Goal: Information Seeking & Learning: Learn about a topic

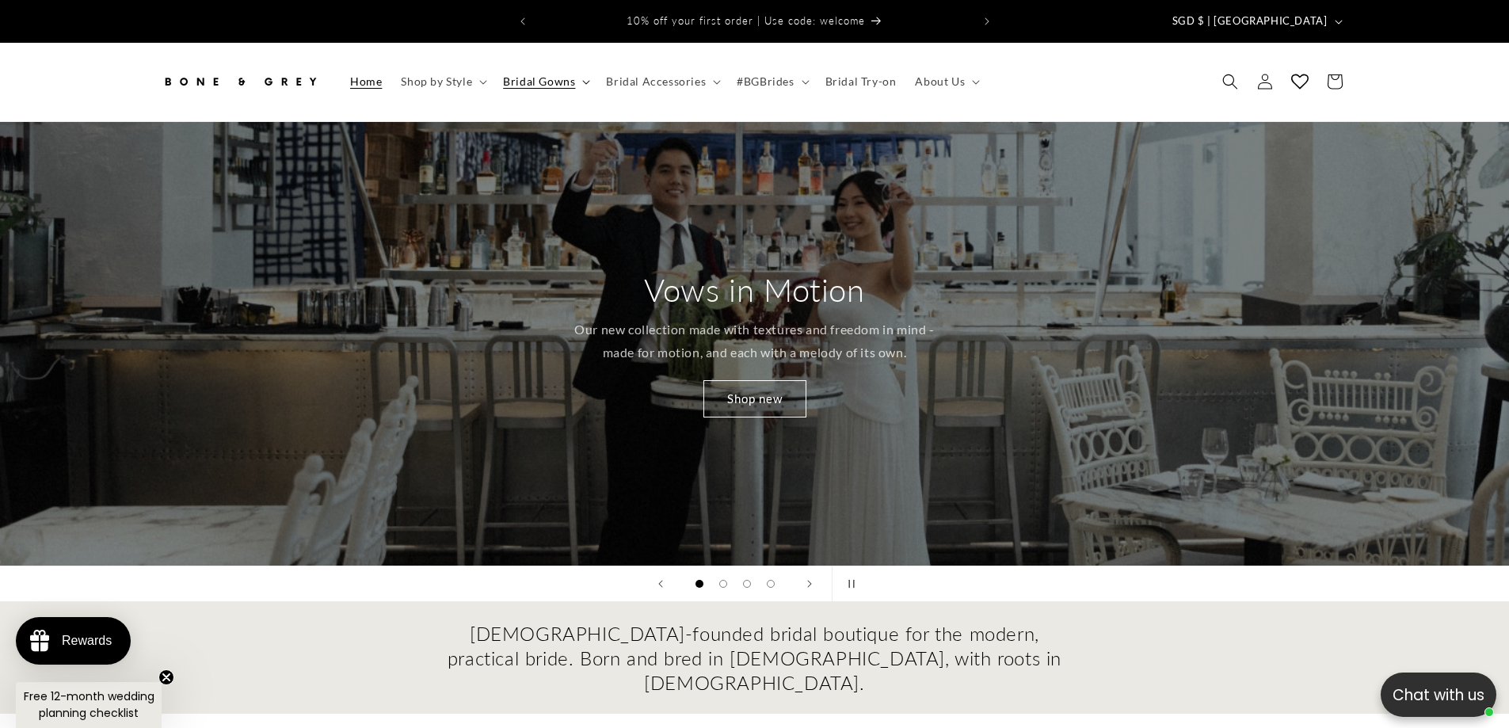
click at [509, 74] on span "Bridal Gowns" at bounding box center [539, 81] width 72 height 14
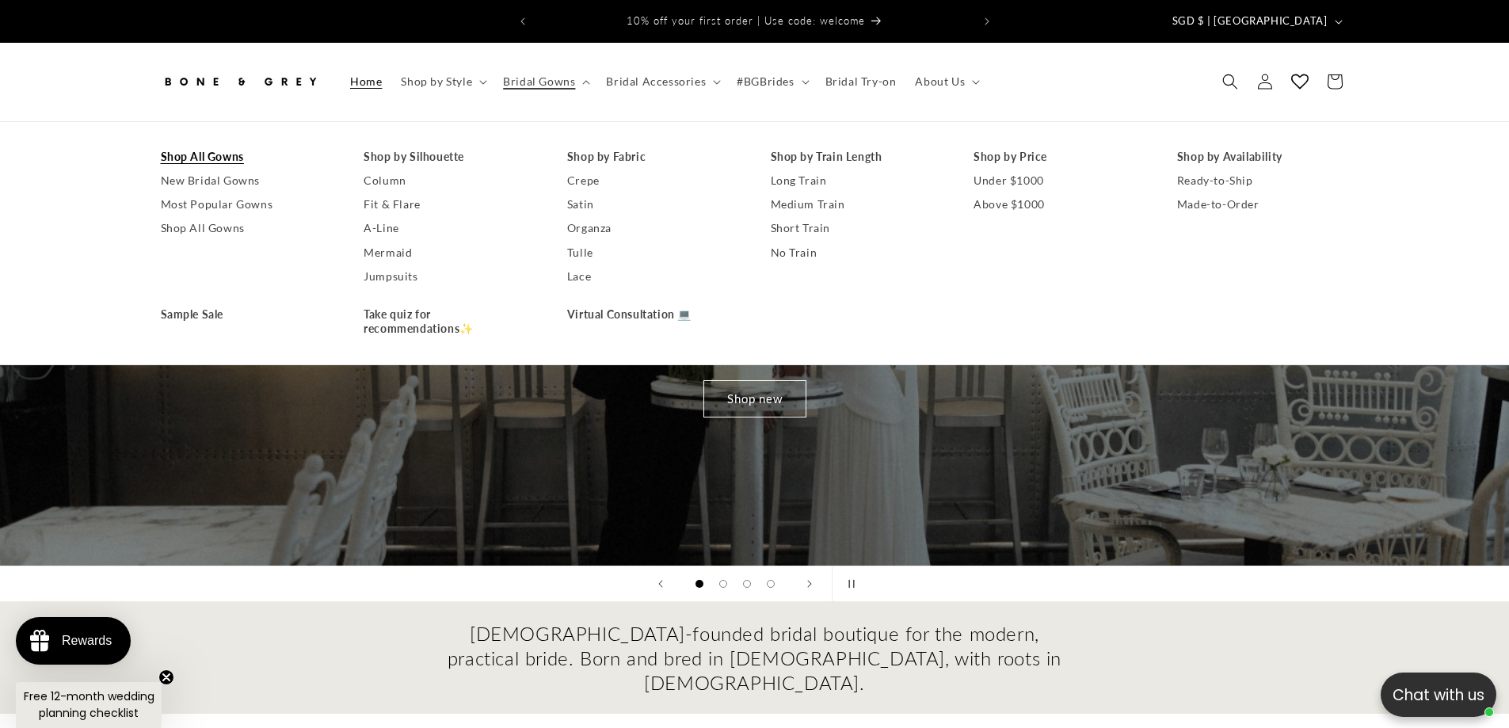
click at [219, 145] on link "Shop All Gowns" at bounding box center [247, 157] width 172 height 24
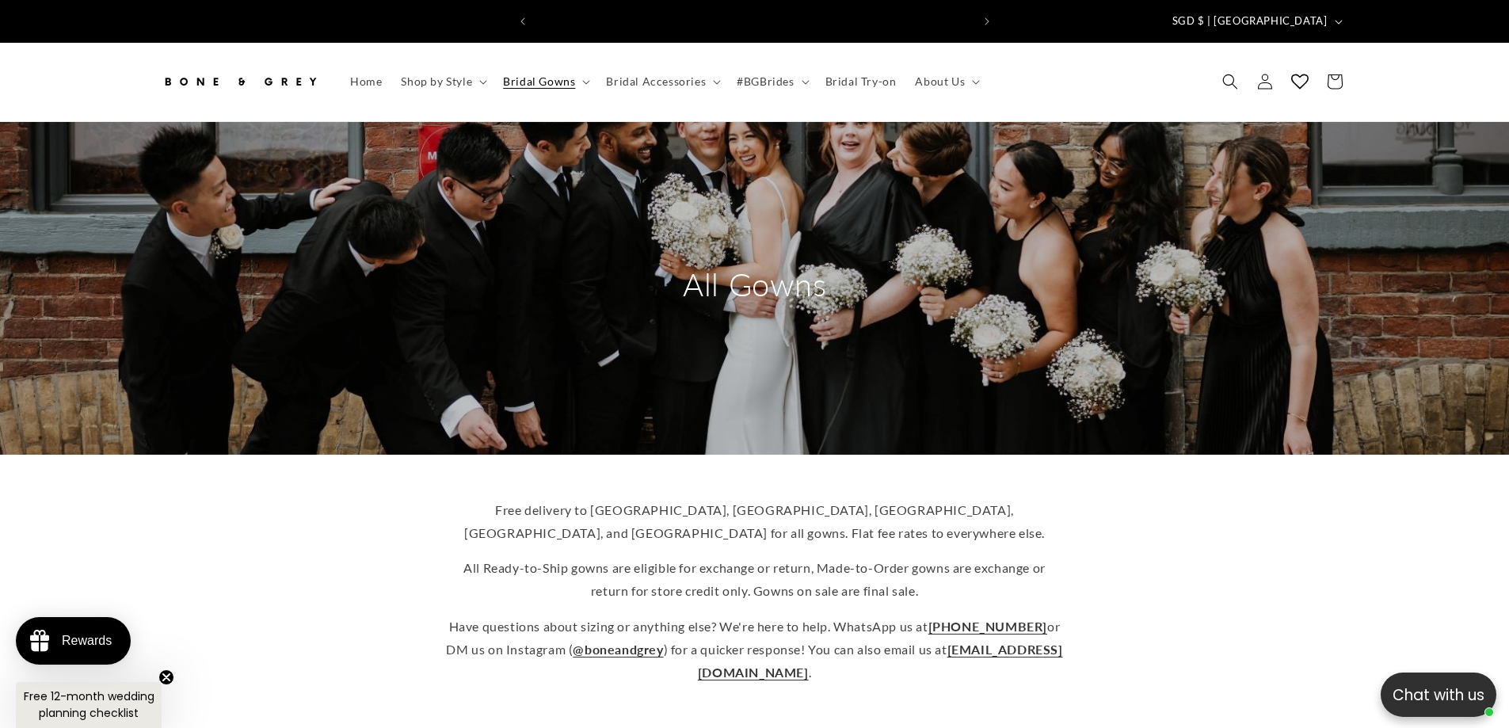
scroll to position [0, 871]
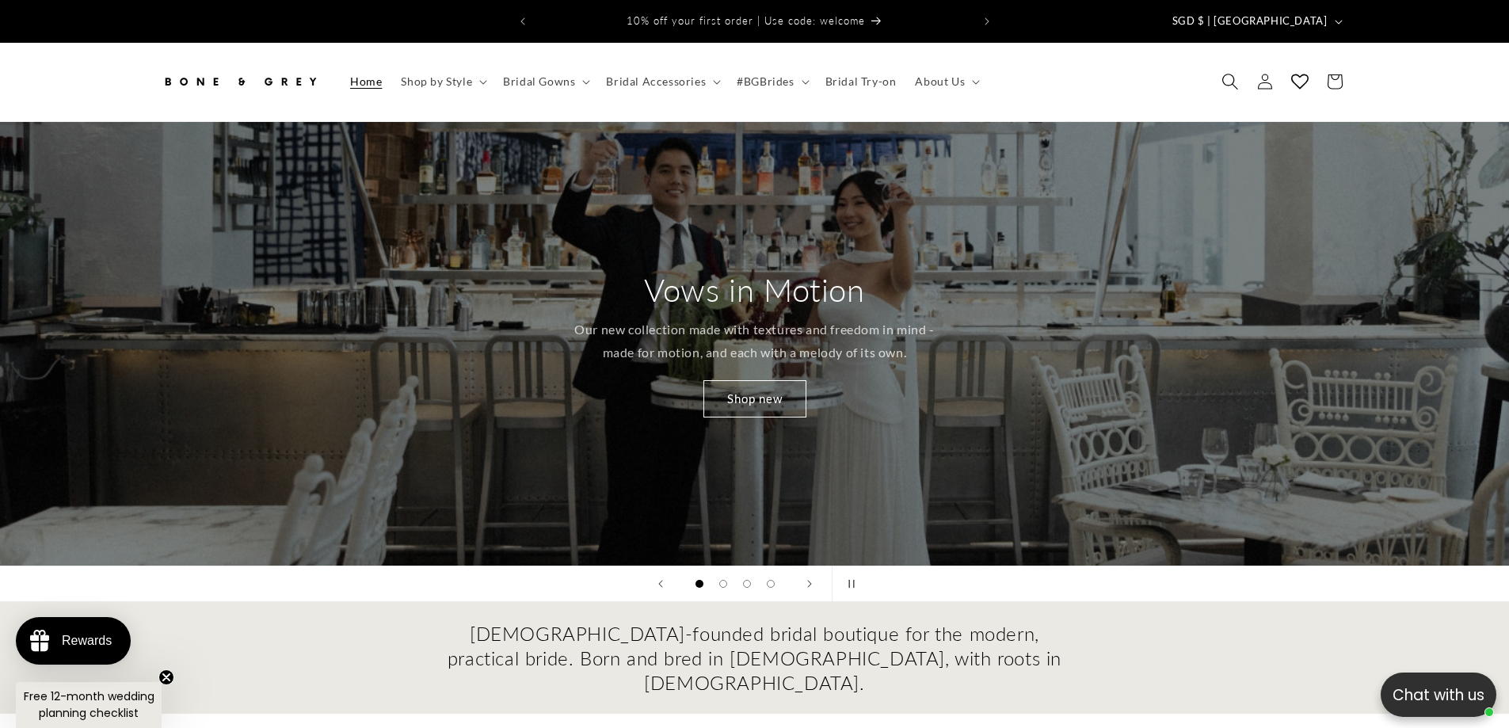
click at [1231, 74] on icon "Search" at bounding box center [1230, 82] width 17 height 17
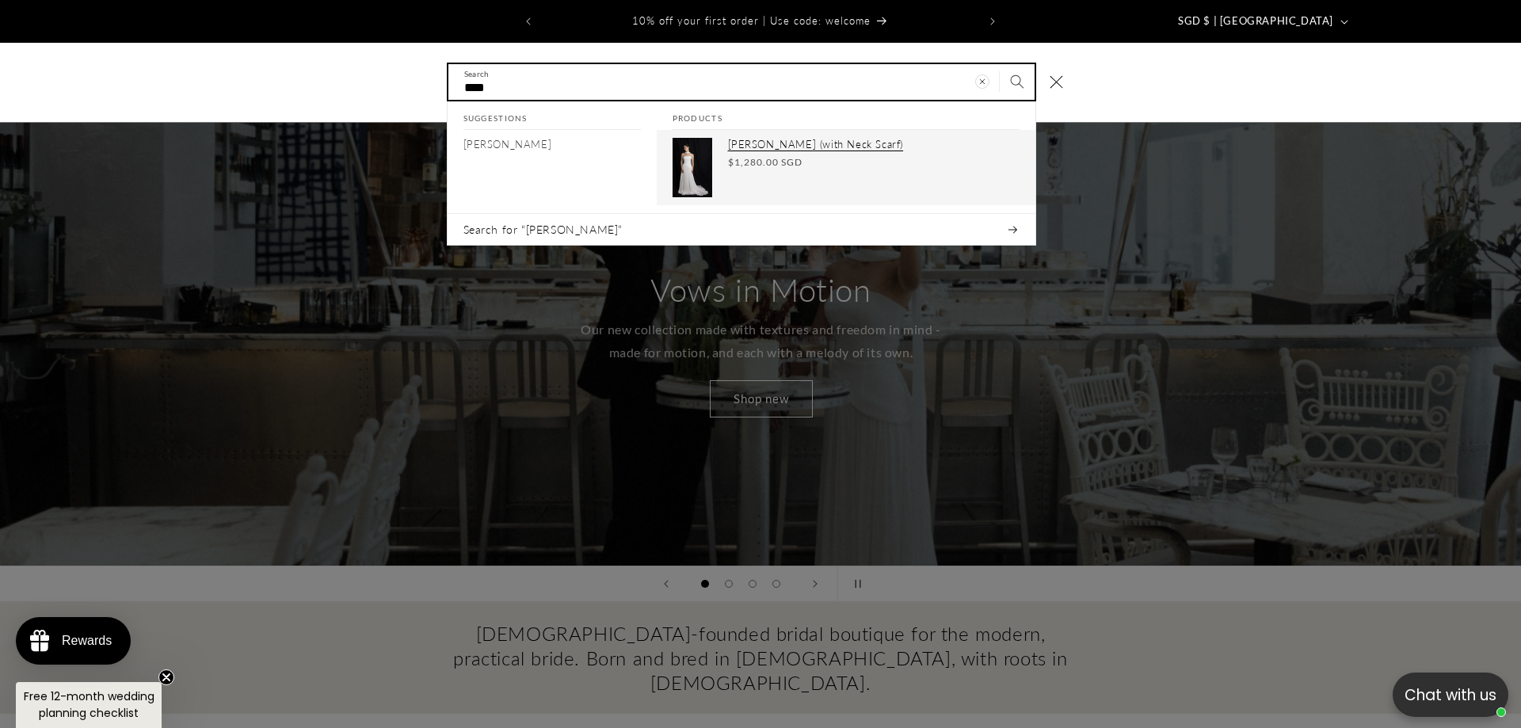
type input "****"
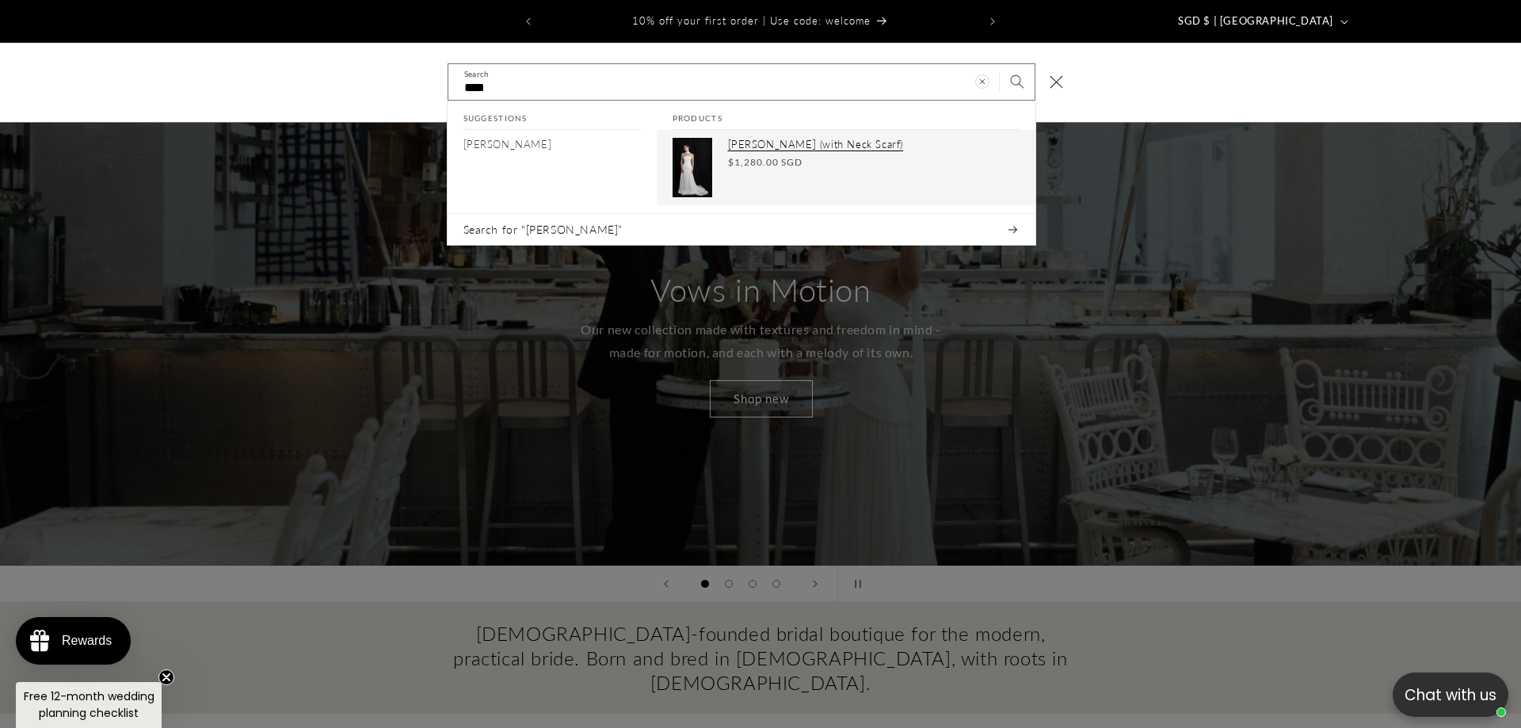
click at [760, 140] on div "Elsa (with Neck Scarf) Regular price $1,280.00 SGD Regular price Sale price $1,…" at bounding box center [874, 167] width 292 height 59
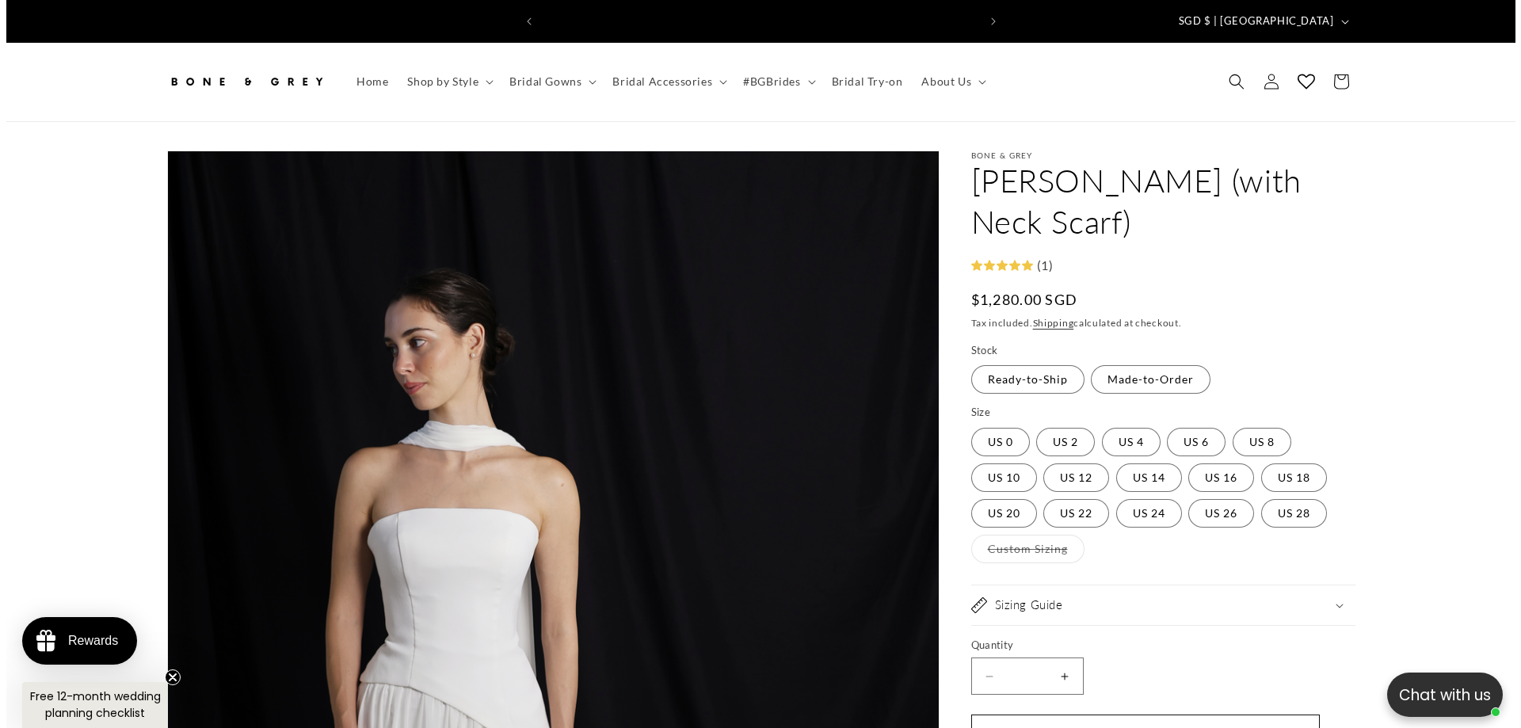
scroll to position [0, 871]
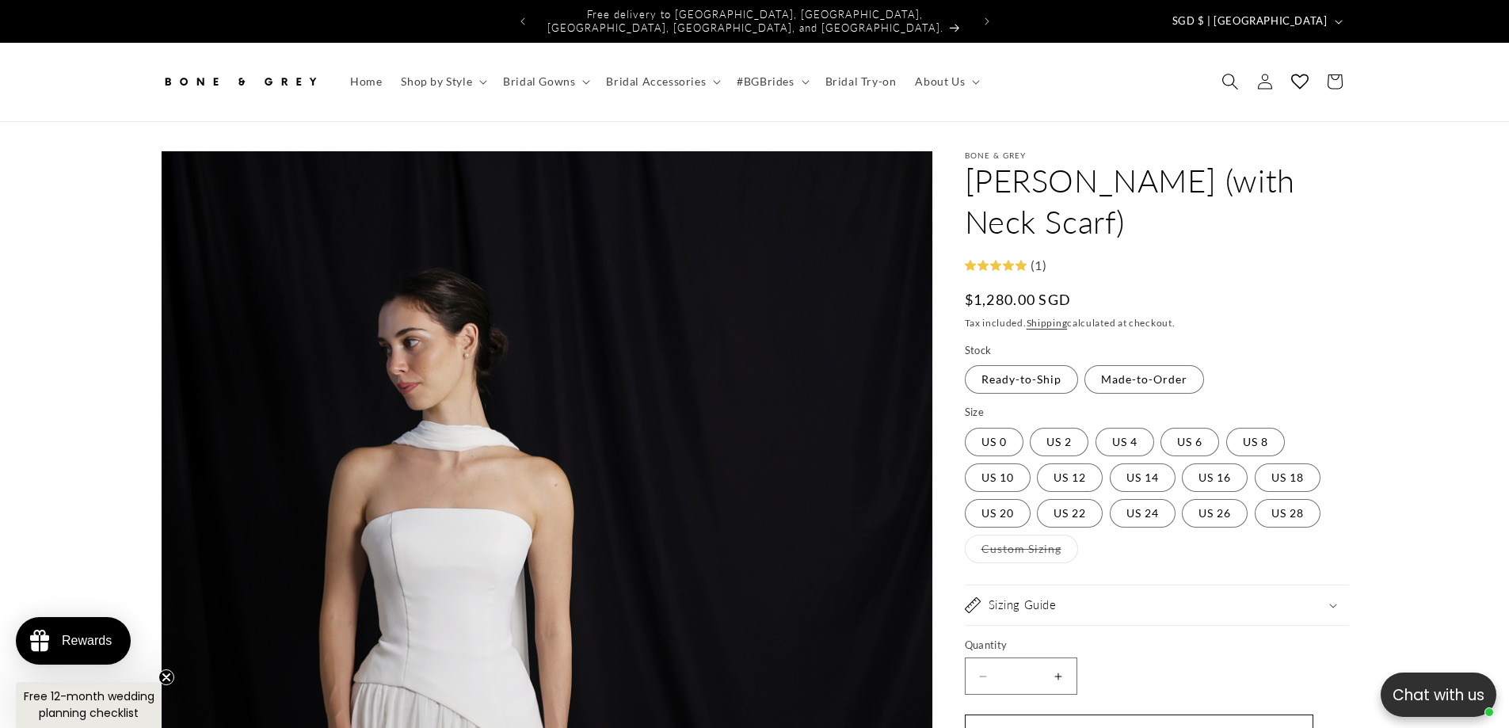
click at [1240, 68] on span "Search" at bounding box center [1230, 81] width 35 height 35
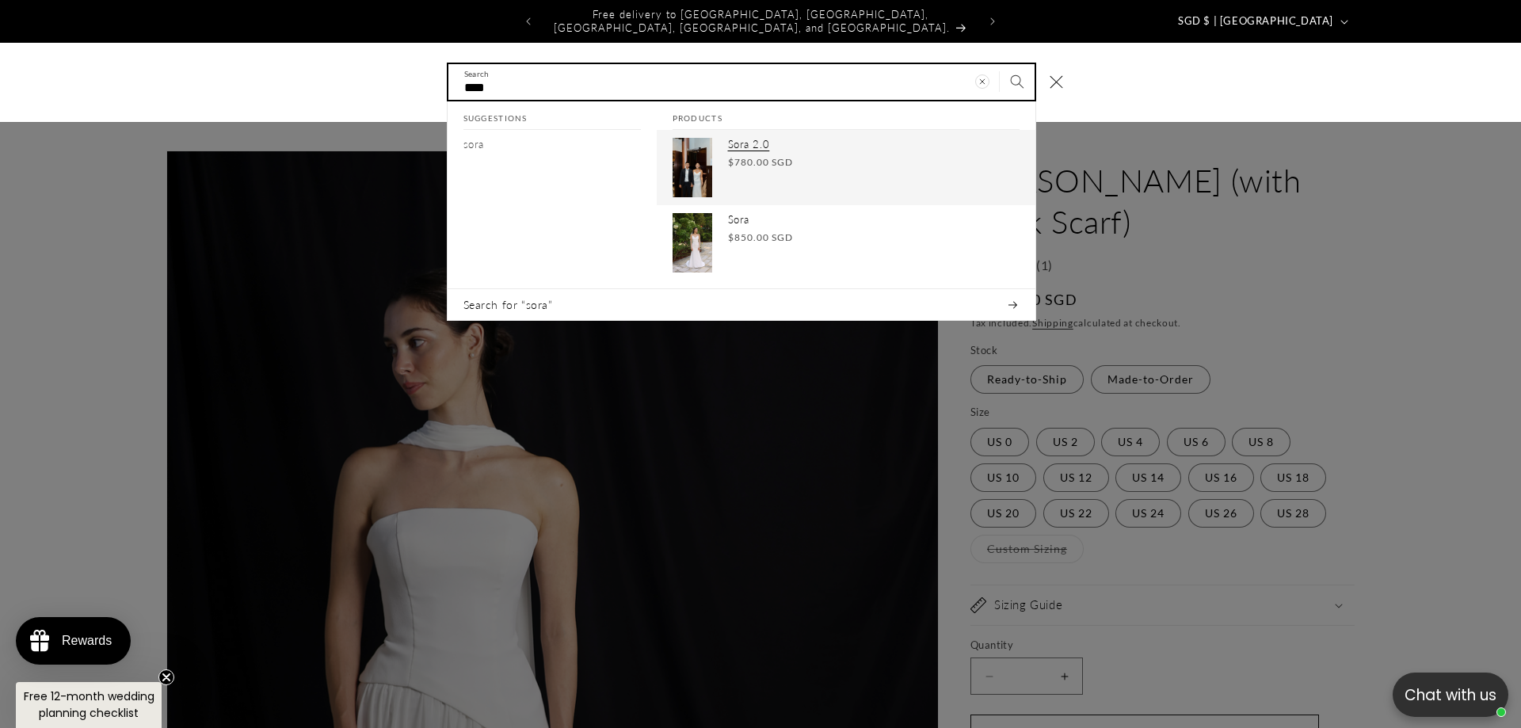
type input "****"
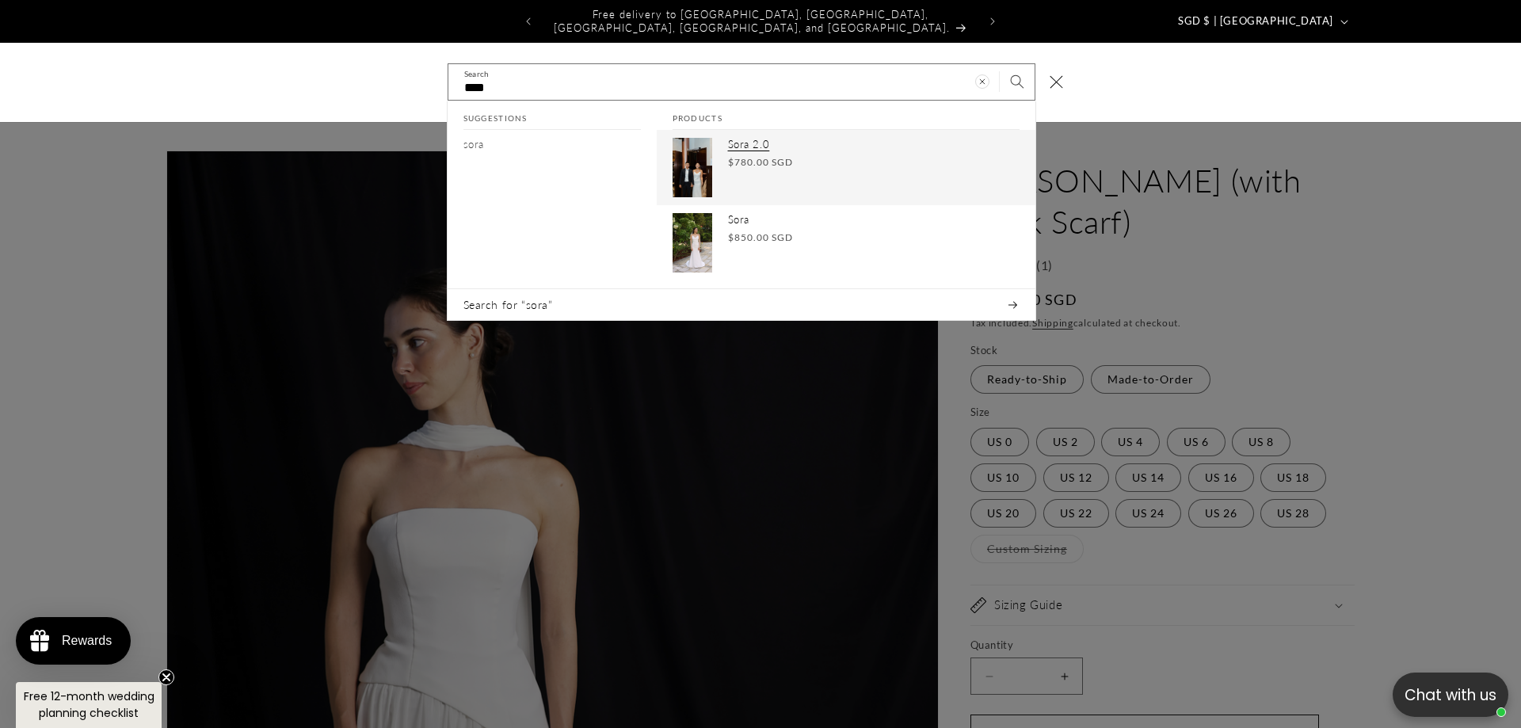
click at [743, 138] on p "Sora 2.0" at bounding box center [874, 144] width 292 height 13
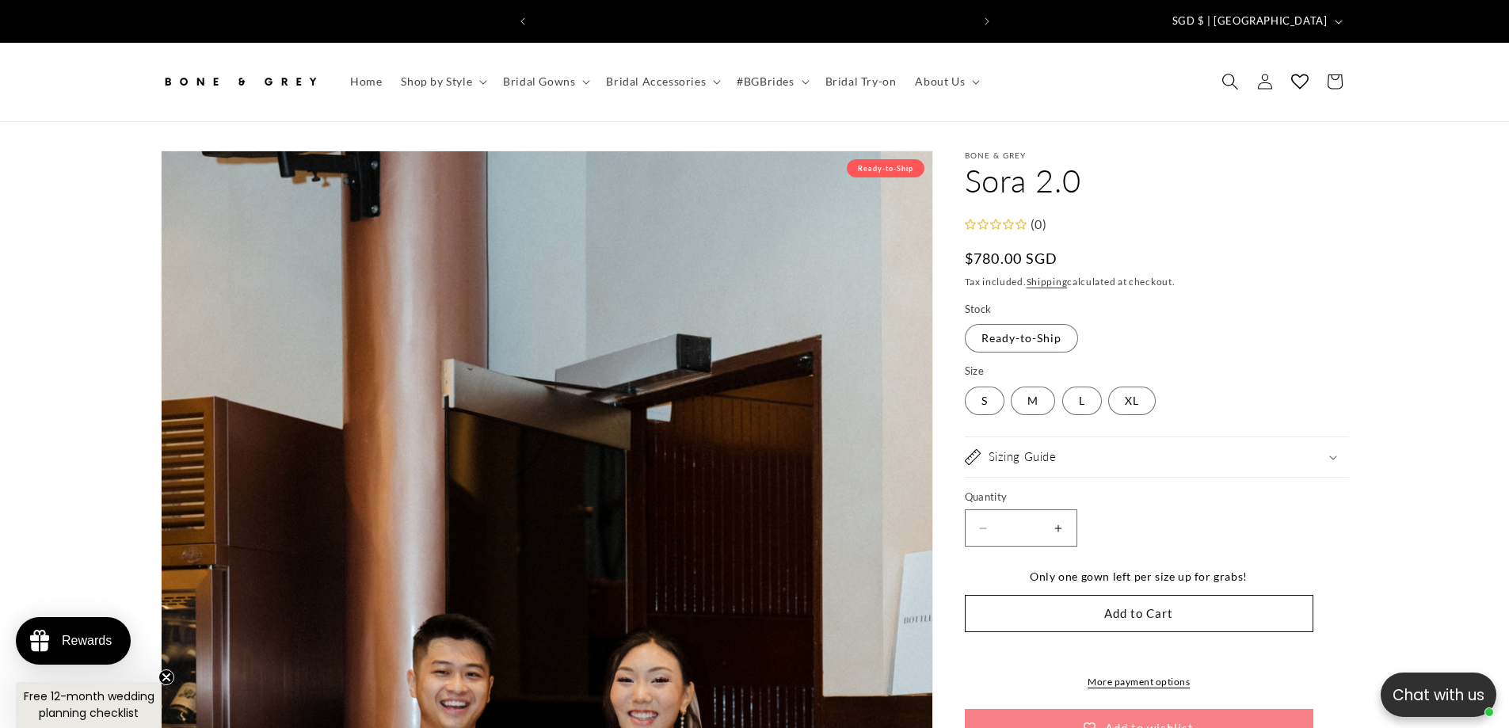
click at [1233, 74] on icon "Search" at bounding box center [1230, 82] width 17 height 17
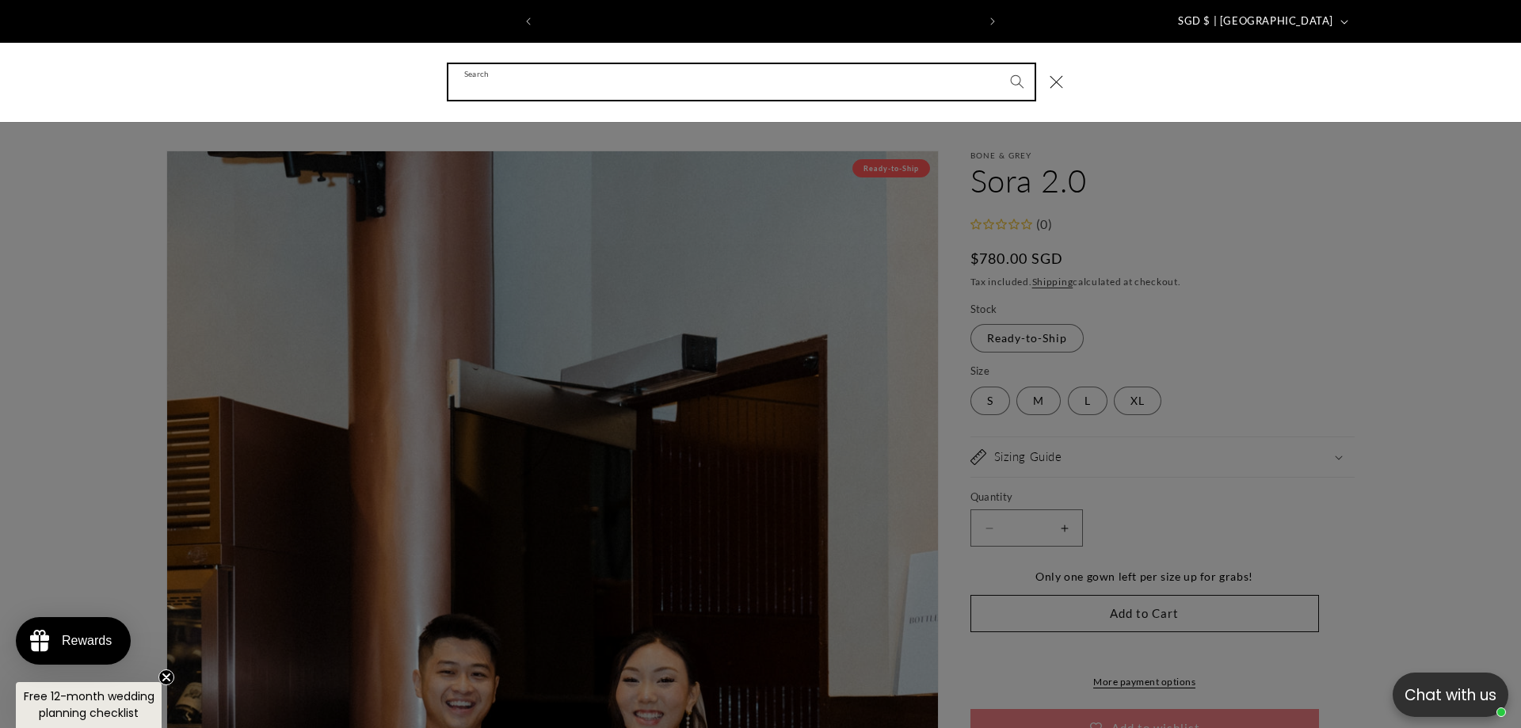
scroll to position [0, 871]
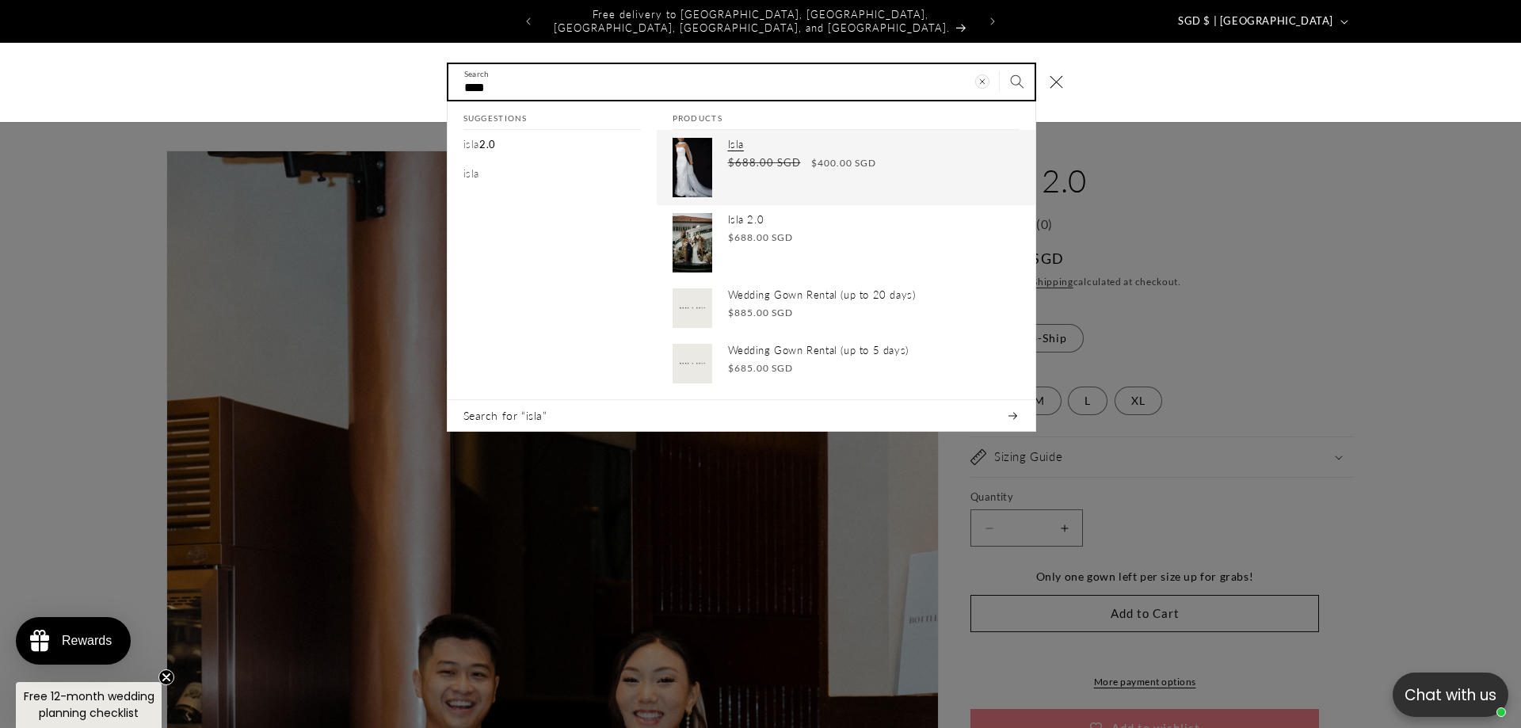
type input "****"
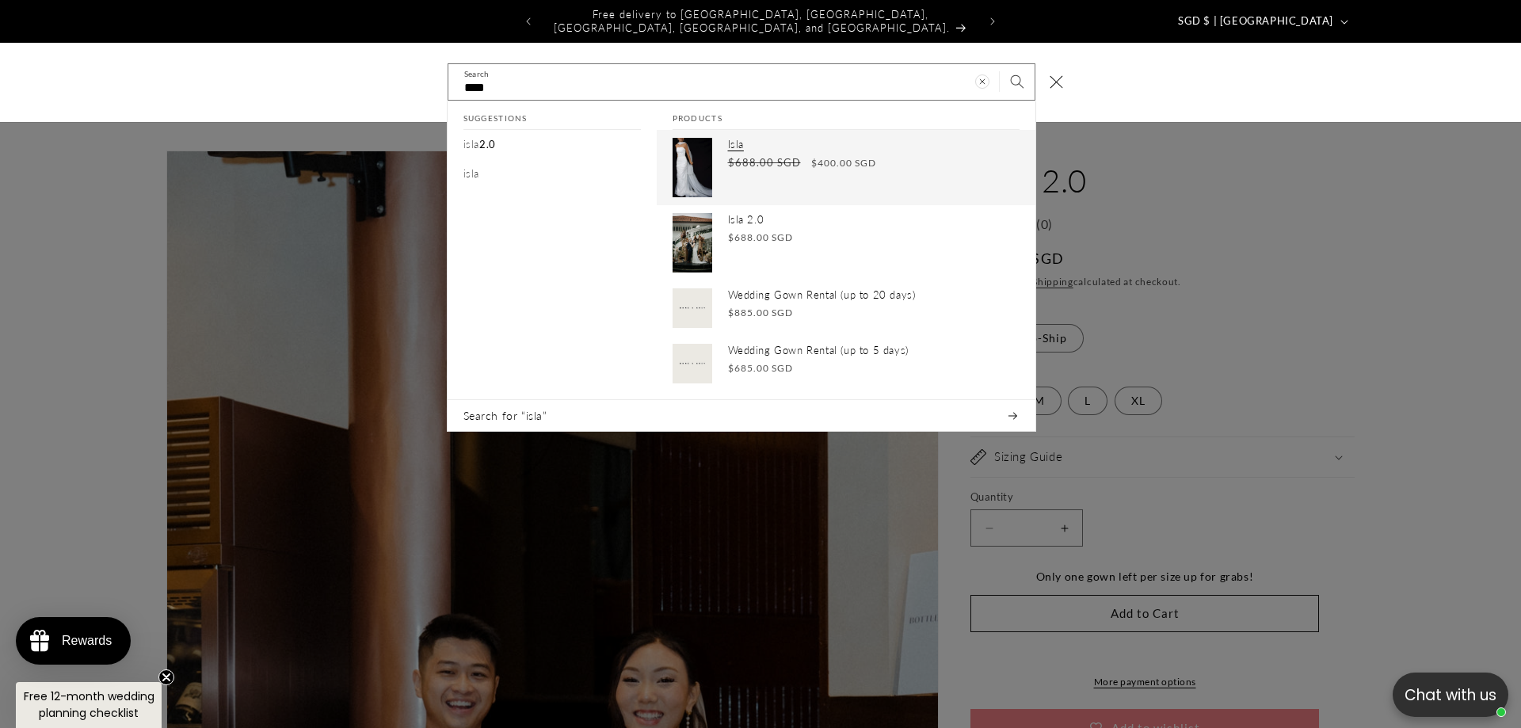
click at [760, 138] on p "Isla" at bounding box center [874, 144] width 292 height 13
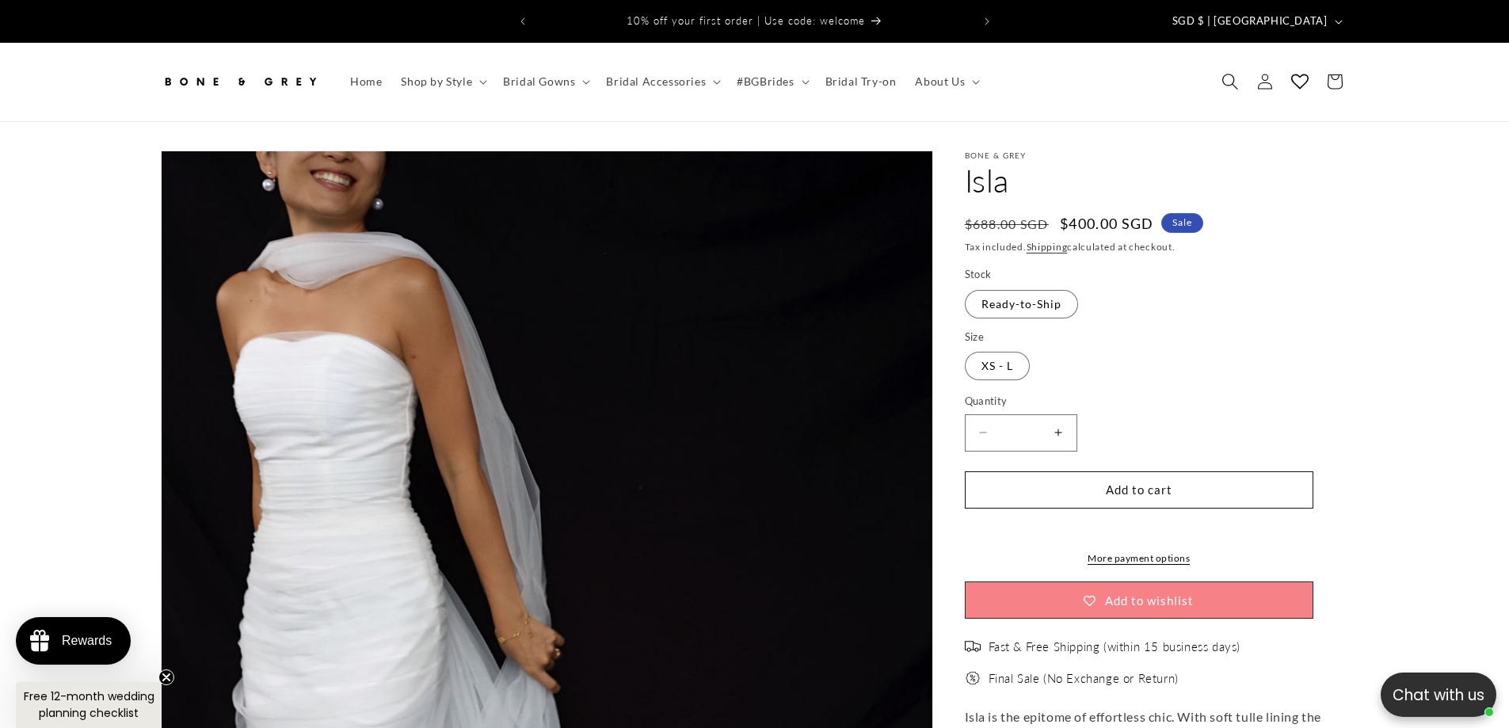
click at [1216, 71] on span "Search" at bounding box center [1230, 81] width 35 height 35
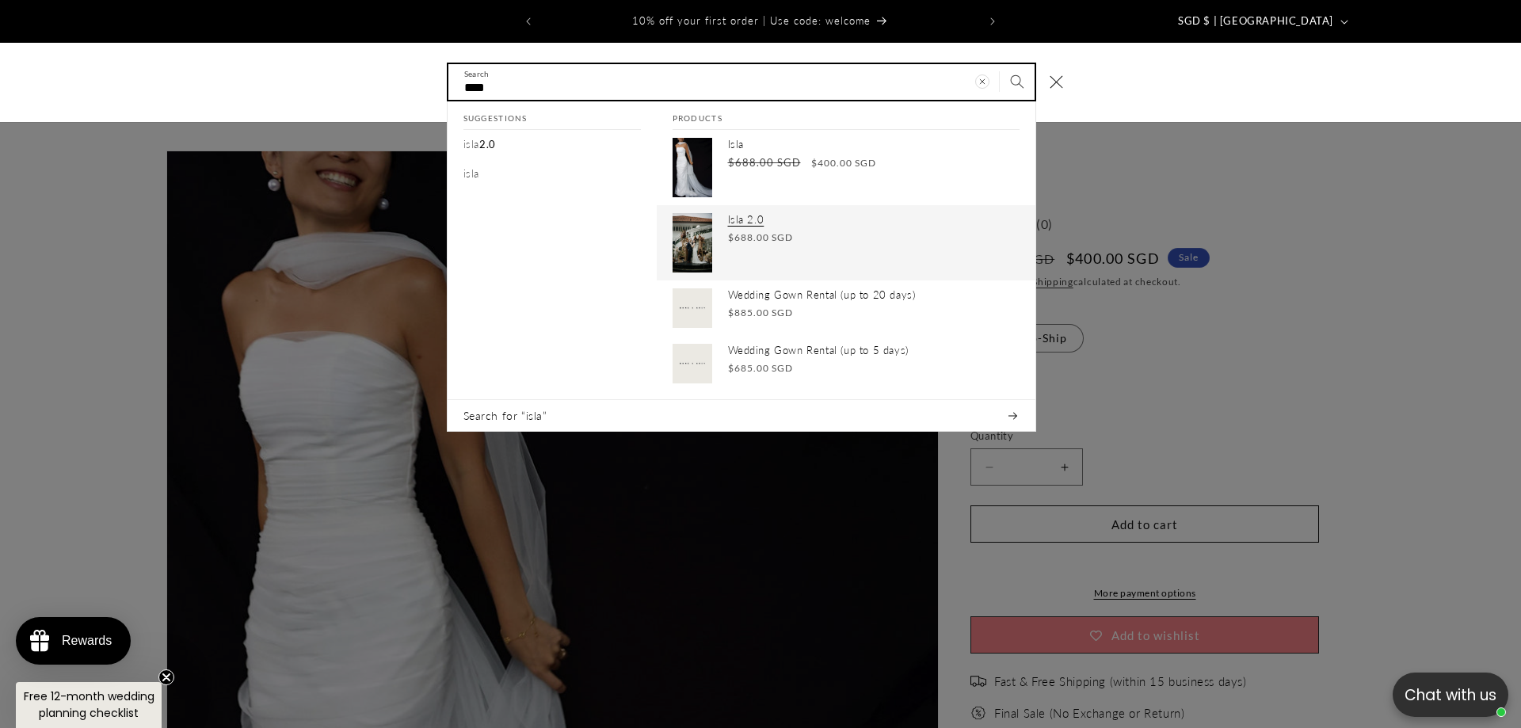
type input "****"
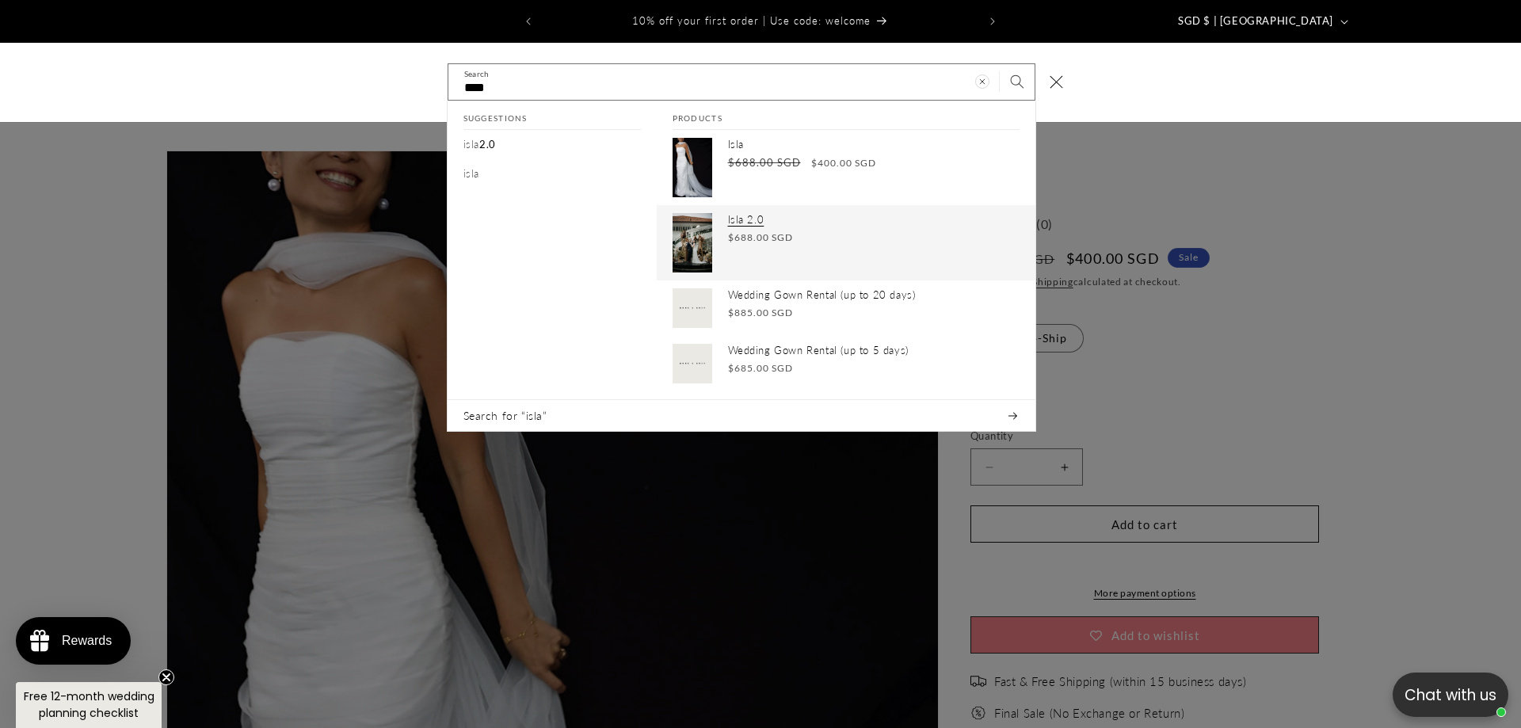
click at [740, 231] on span "$688.00 SGD" at bounding box center [760, 238] width 65 height 14
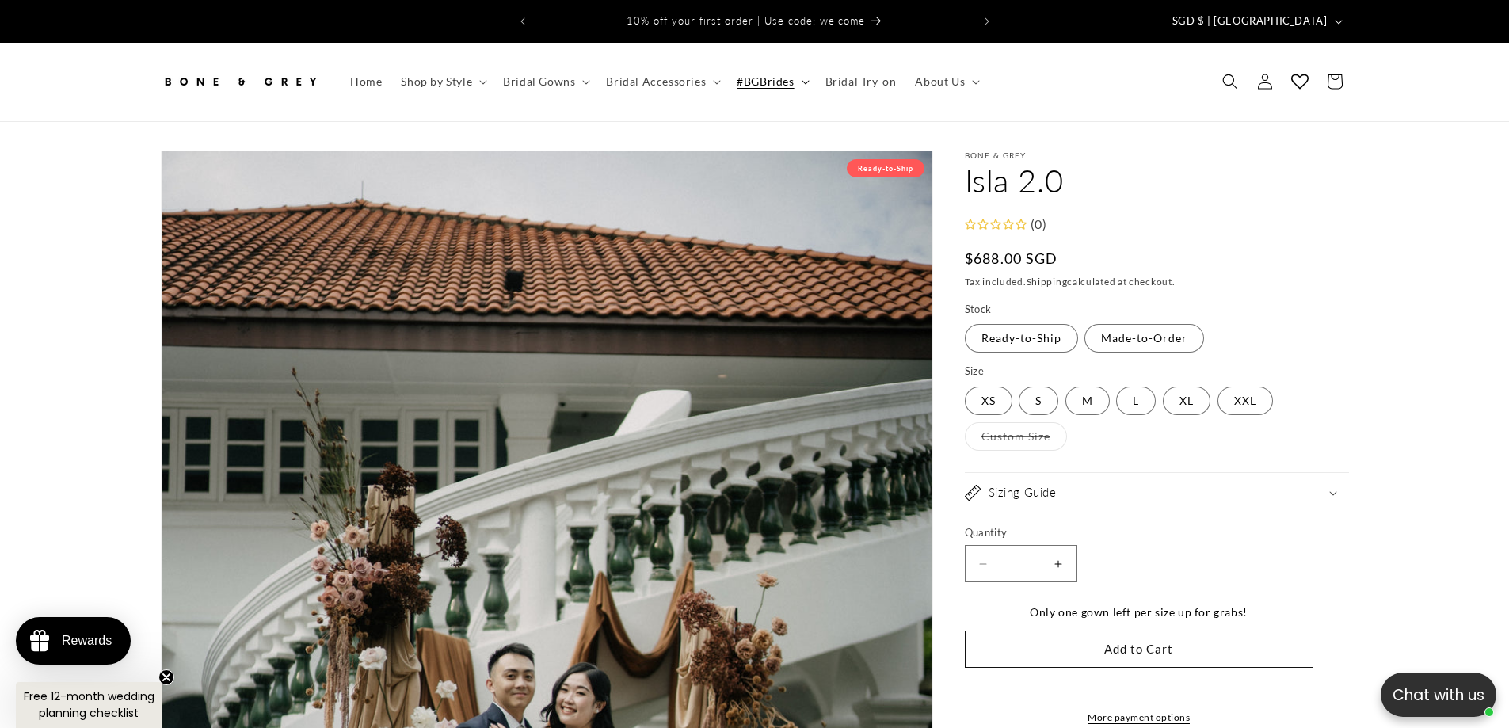
click at [768, 74] on span "#BGBrides" at bounding box center [765, 81] width 57 height 14
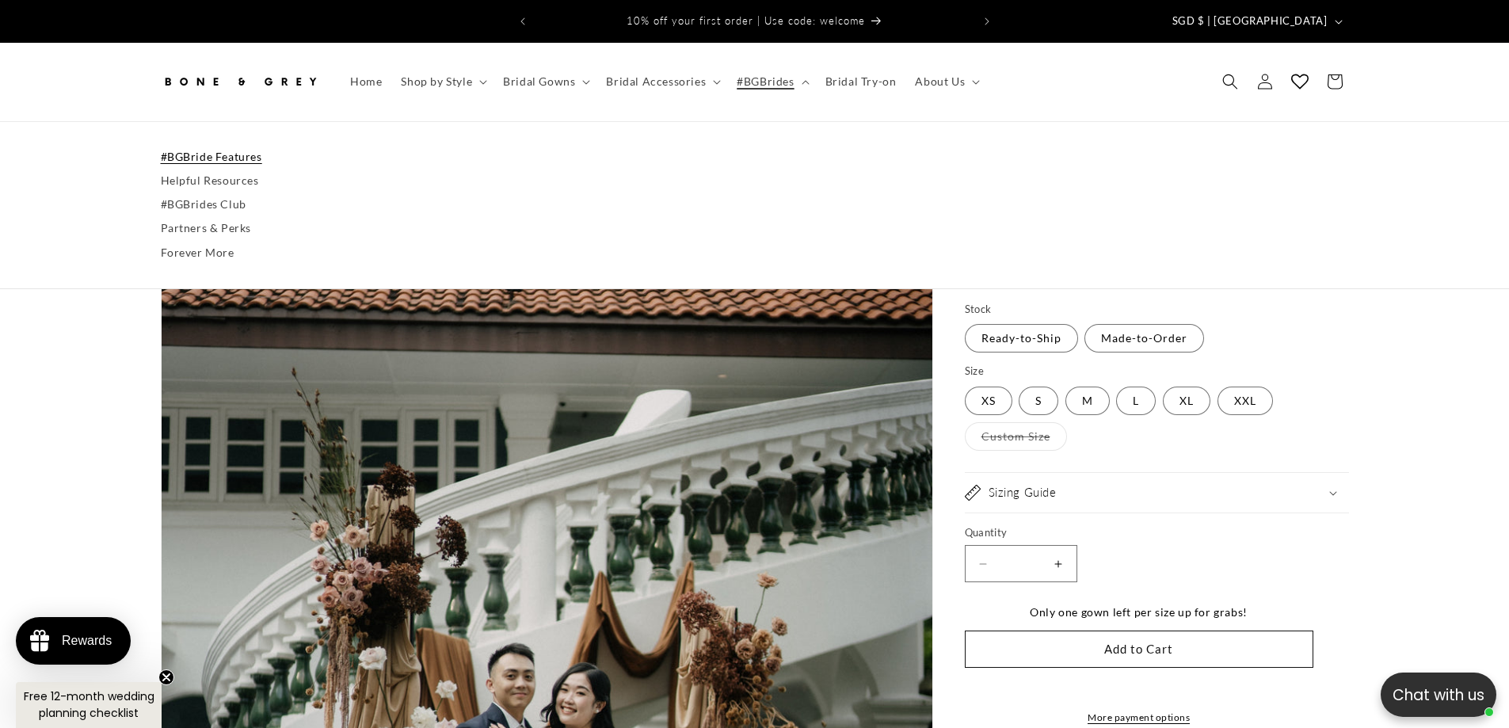
click at [227, 145] on link "#BGBride Features" at bounding box center [755, 157] width 1188 height 24
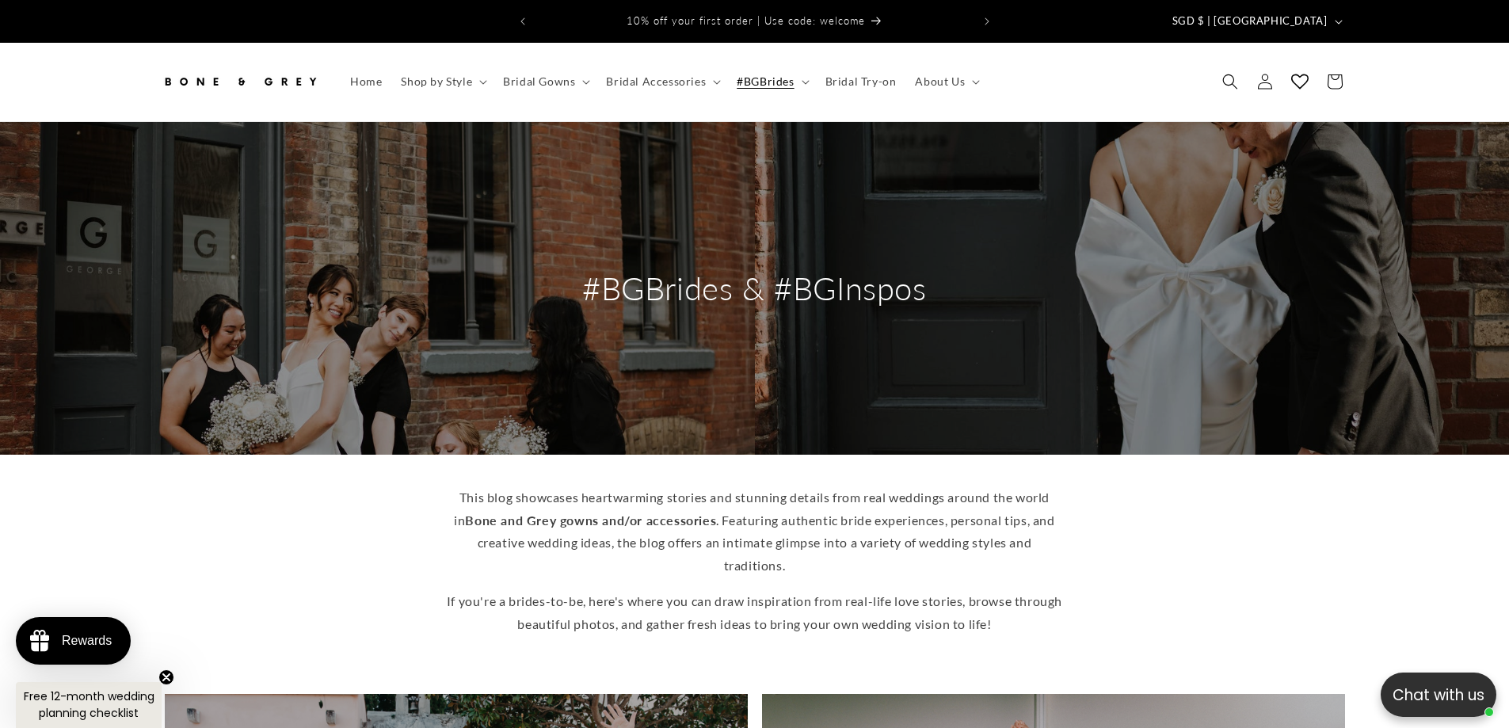
drag, startPoint x: 471, startPoint y: 253, endPoint x: 459, endPoint y: 245, distance: 14.9
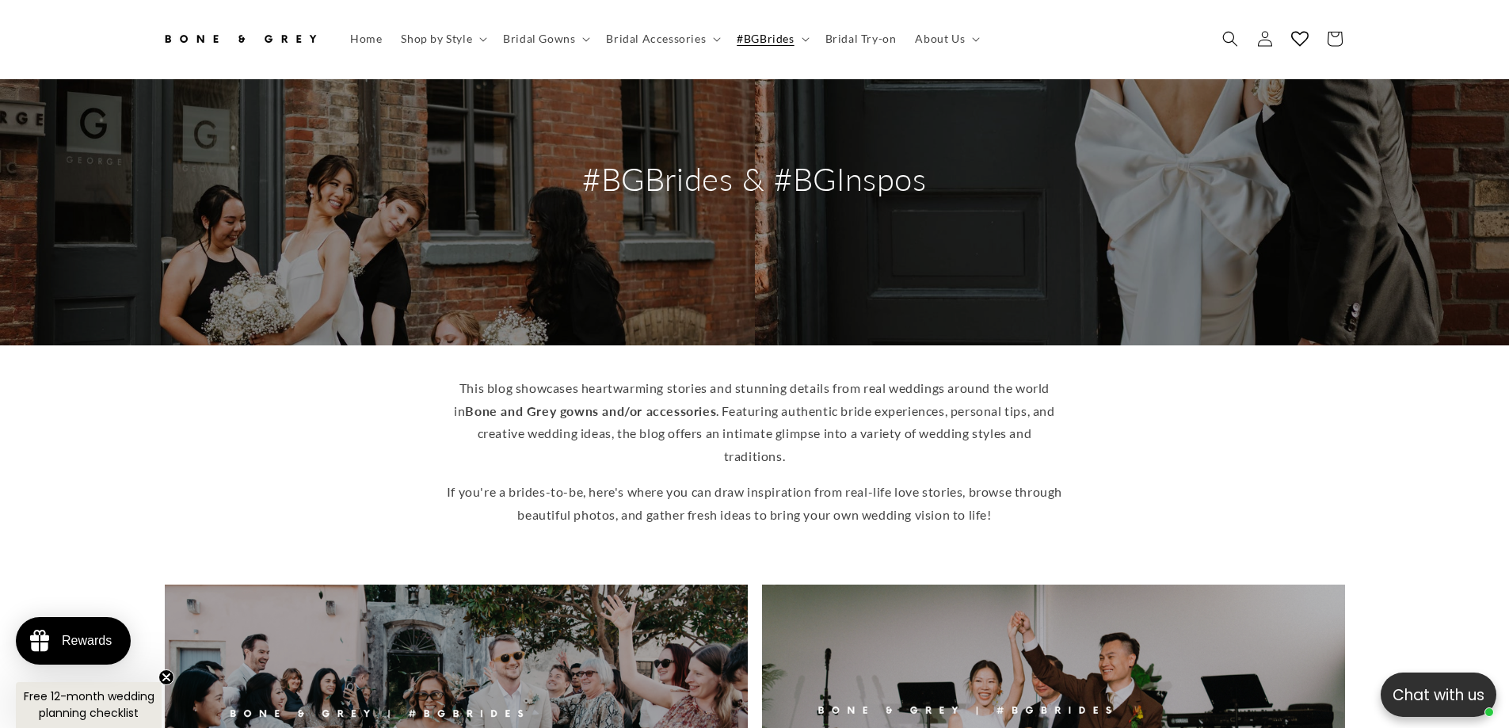
scroll to position [317, 0]
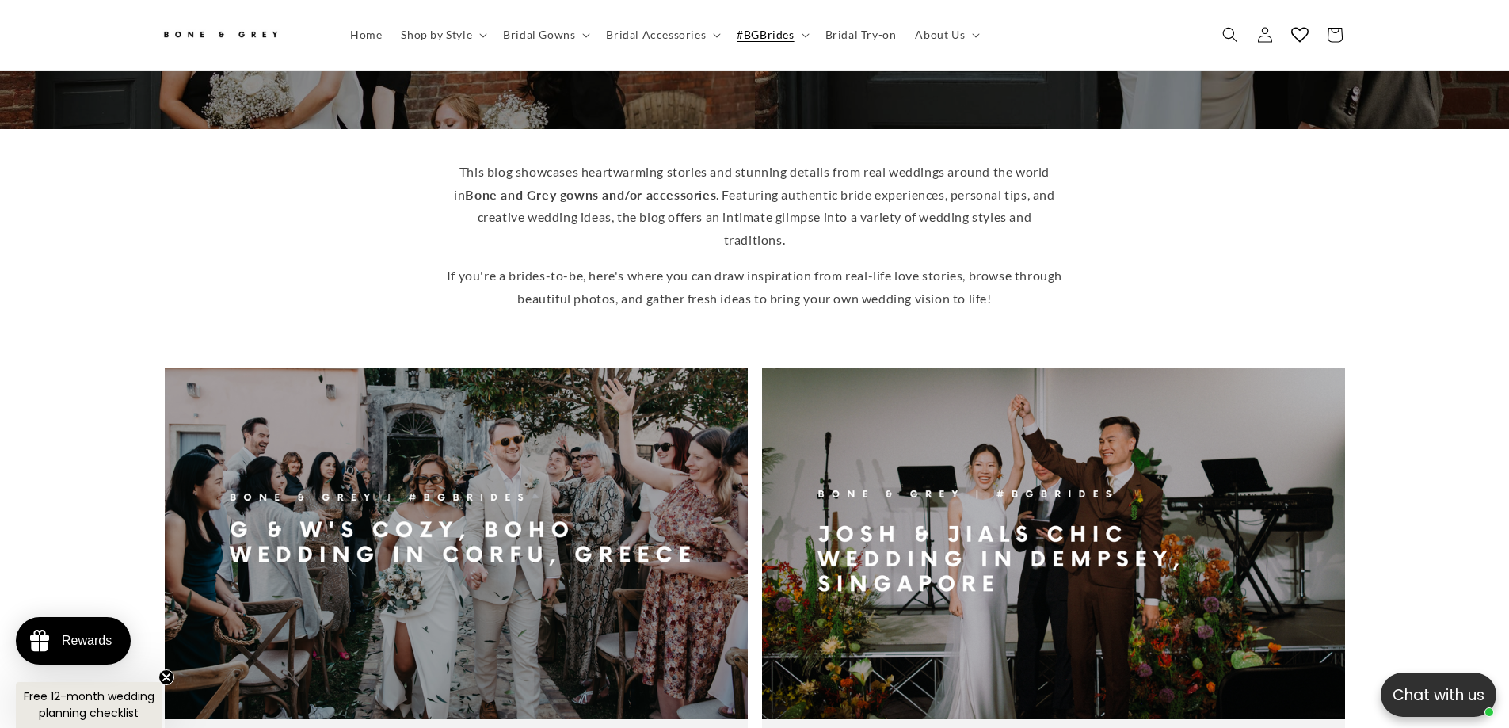
click at [274, 222] on div "This blog showcases heartwarming stories and stunning details from real wedding…" at bounding box center [754, 236] width 1267 height 150
